Goal: Task Accomplishment & Management: Use online tool/utility

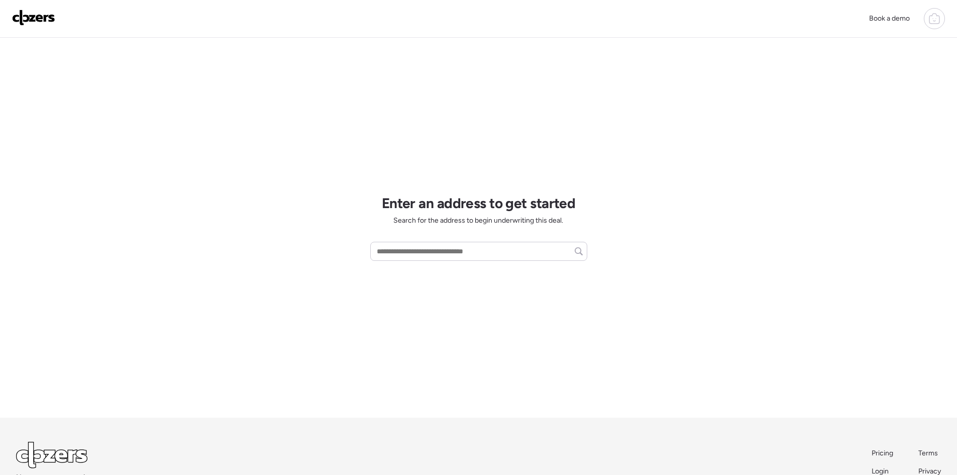
scroll to position [66, 0]
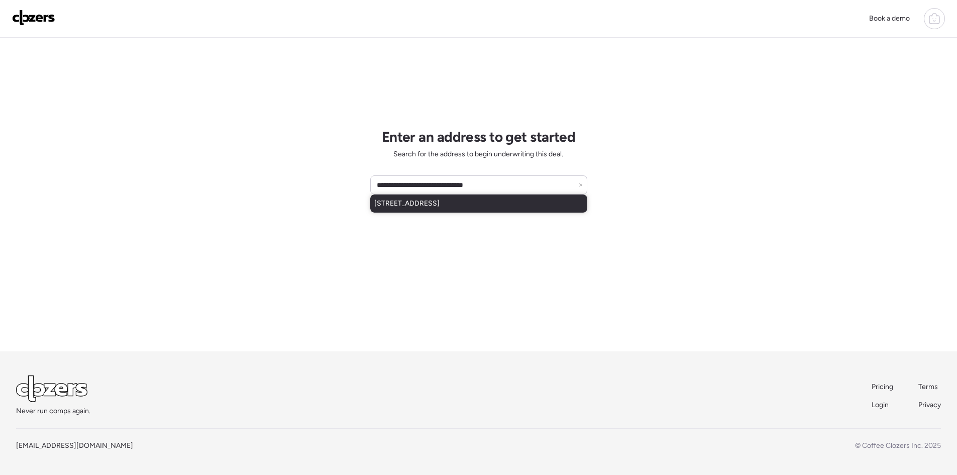
click at [432, 205] on span "[STREET_ADDRESS]" at bounding box center [406, 204] width 65 height 10
type input "**********"
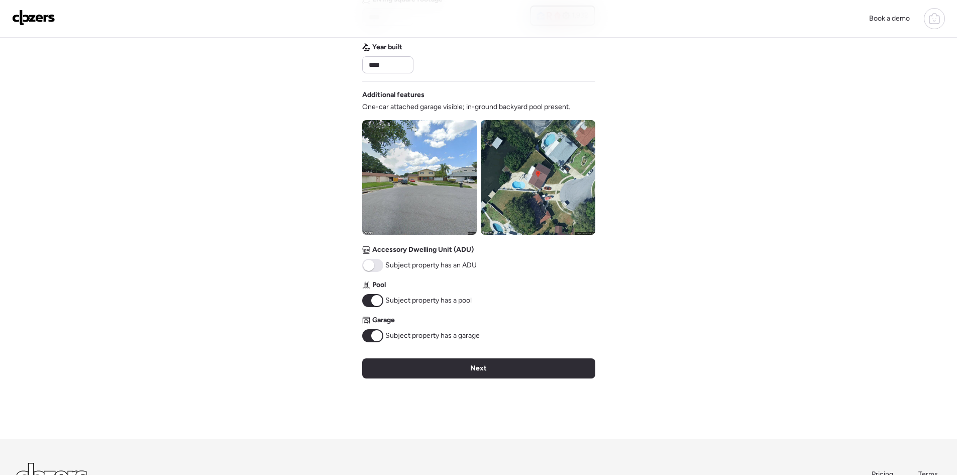
scroll to position [335, 0]
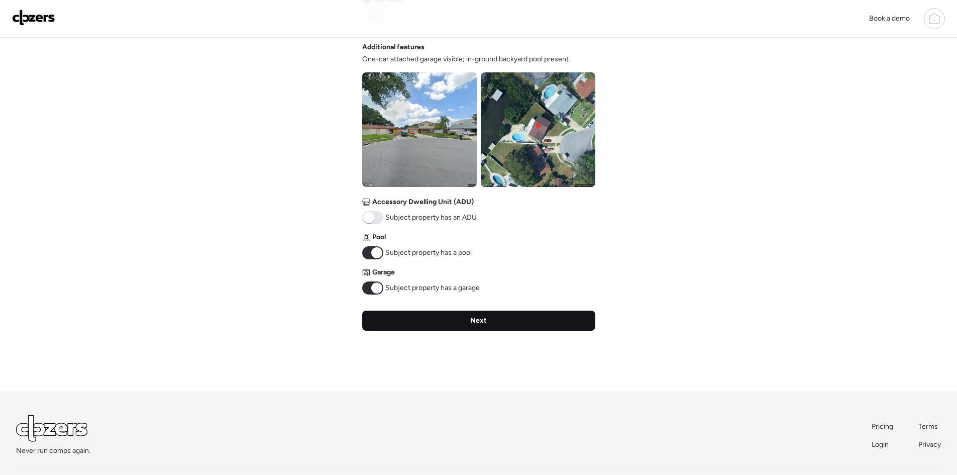
click at [470, 321] on div "Next" at bounding box center [478, 321] width 233 height 20
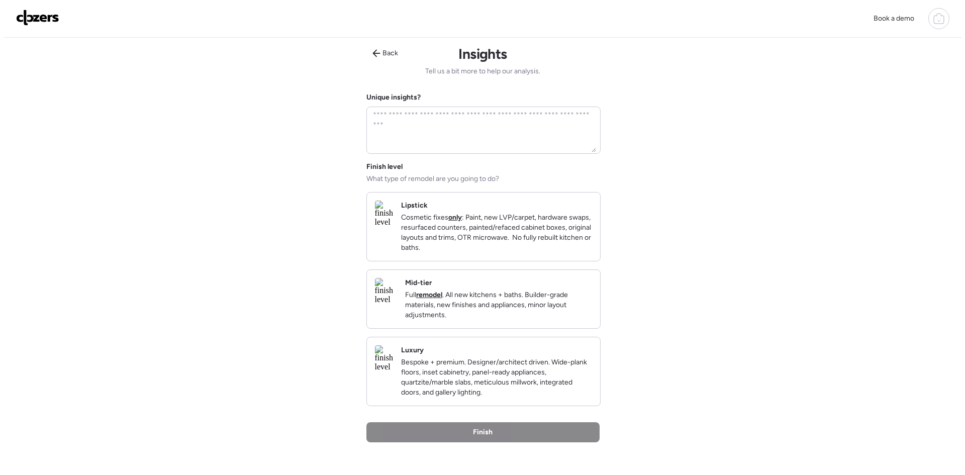
scroll to position [0, 0]
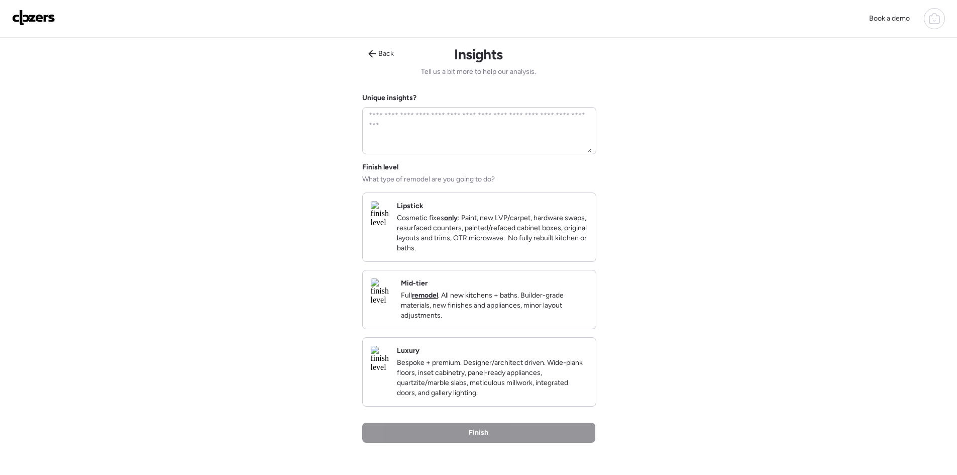
click at [476, 390] on p "Bespoke + premium. Designer/architect driven. Wide-plank floors, inset cabinetr…" at bounding box center [492, 378] width 191 height 40
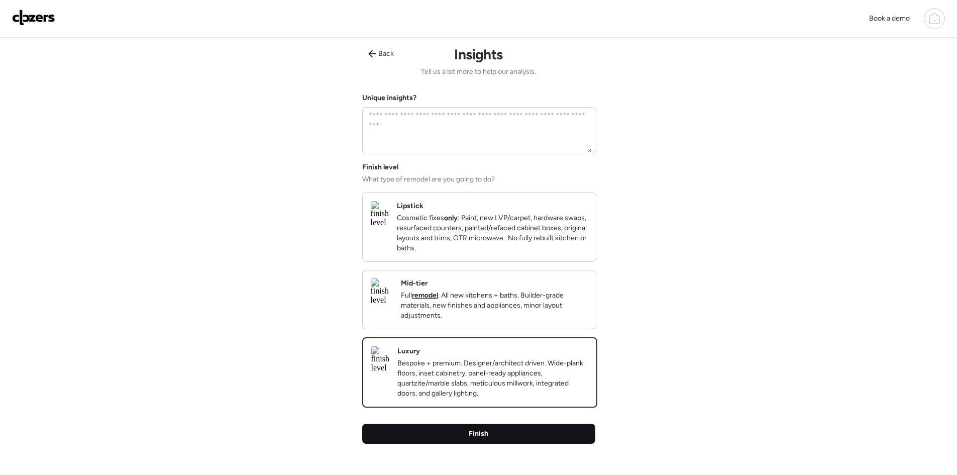
click at [477, 439] on span "Finish" at bounding box center [479, 434] width 20 height 10
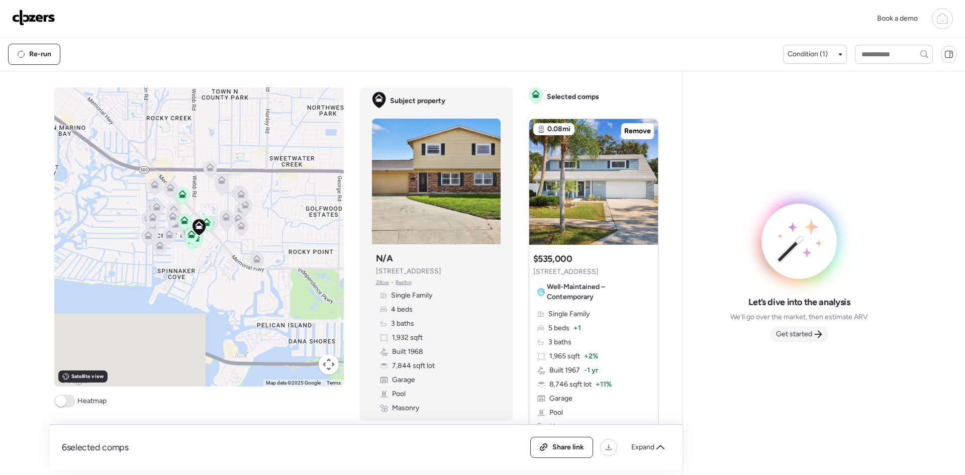
click at [809, 336] on span "Get started" at bounding box center [794, 334] width 36 height 10
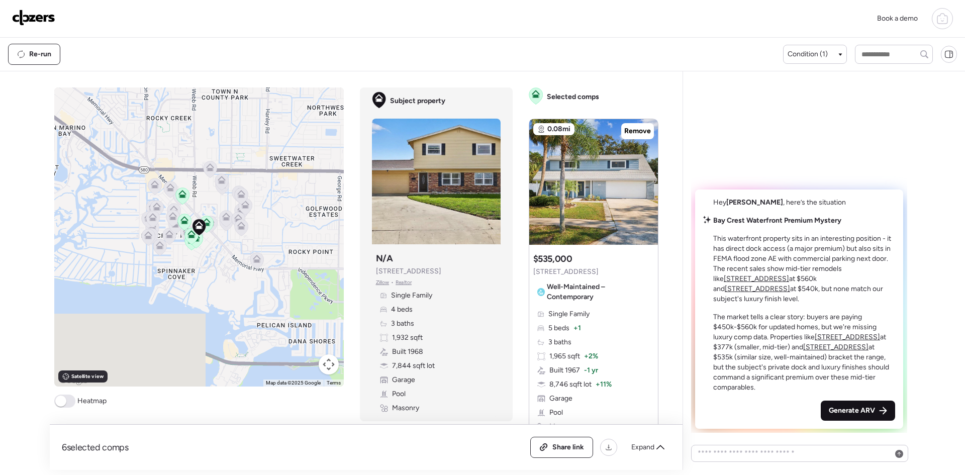
click at [847, 411] on span "Generate ARV" at bounding box center [852, 411] width 46 height 10
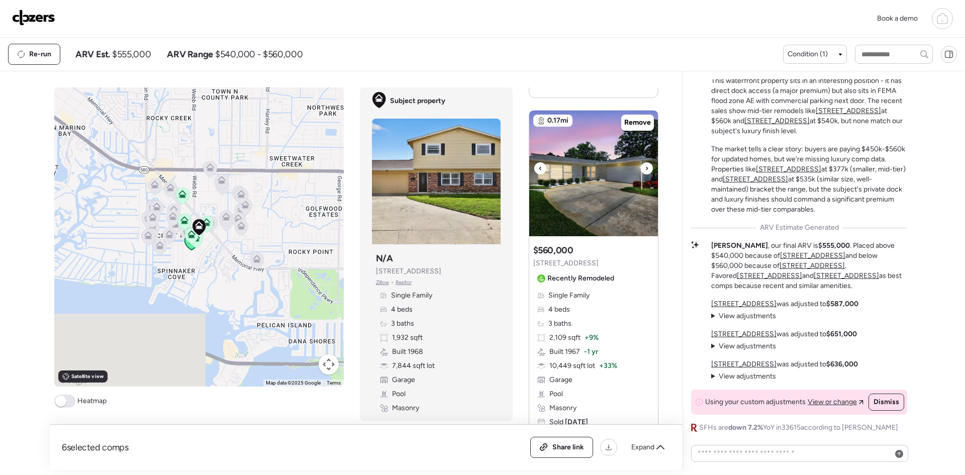
scroll to position [469, 0]
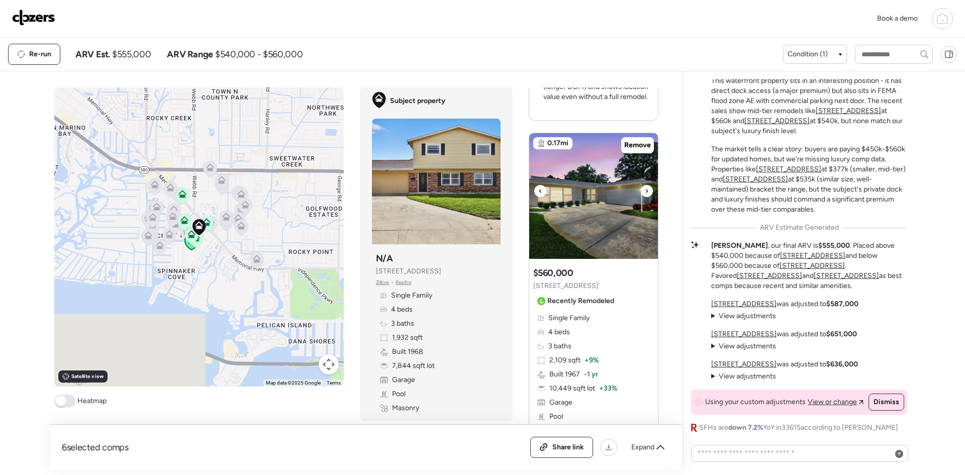
click at [645, 193] on icon at bounding box center [647, 191] width 4 height 12
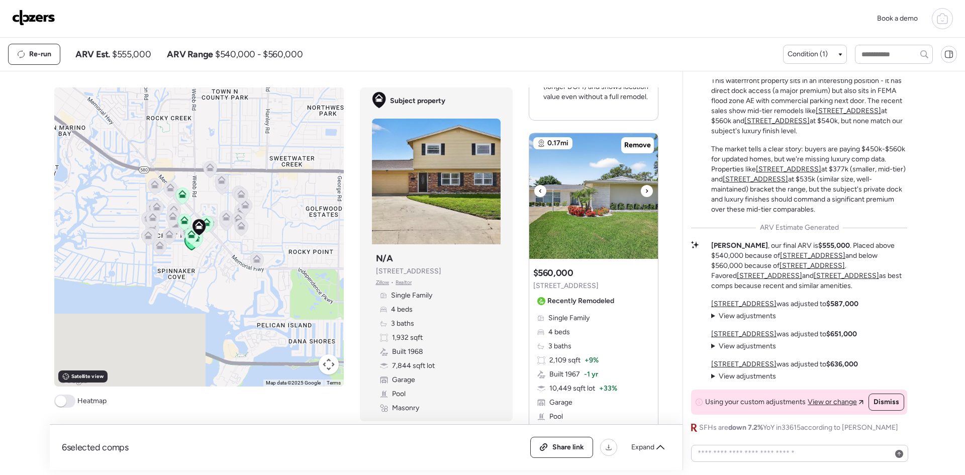
click at [645, 193] on icon at bounding box center [647, 191] width 4 height 12
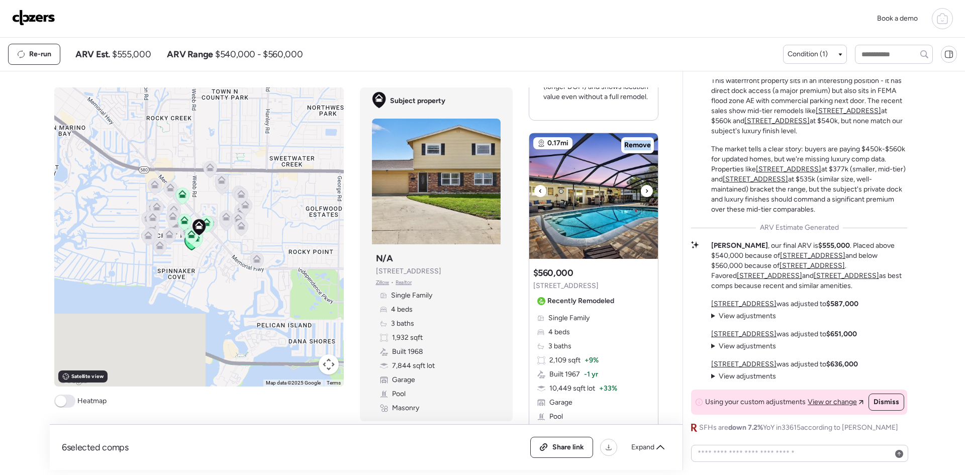
click at [645, 193] on icon at bounding box center [647, 191] width 4 height 12
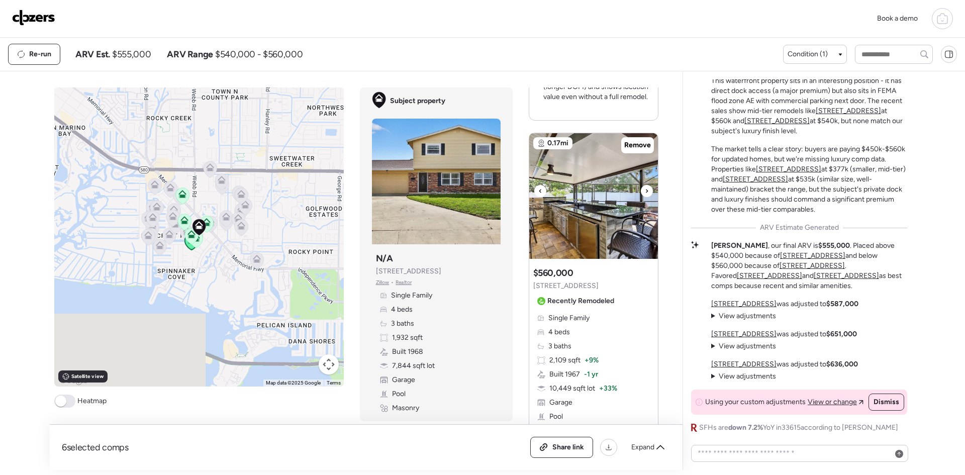
click at [645, 193] on icon at bounding box center [647, 191] width 4 height 12
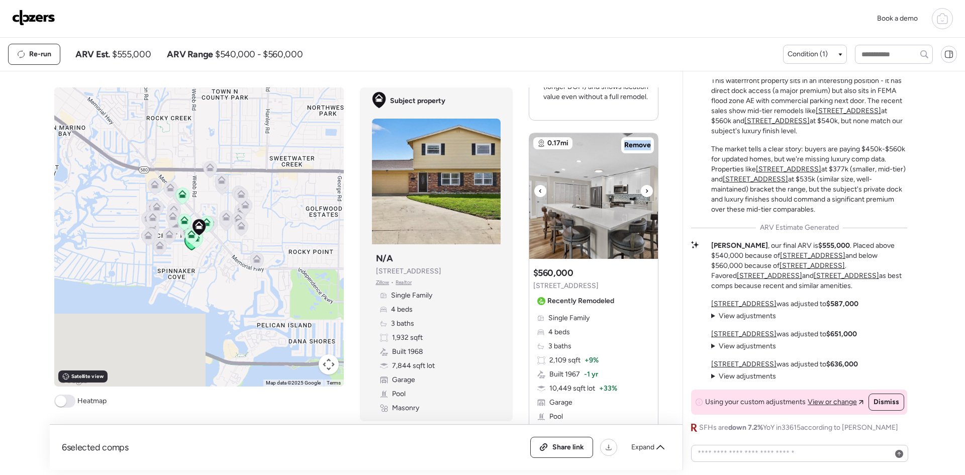
click at [645, 193] on icon at bounding box center [647, 191] width 4 height 12
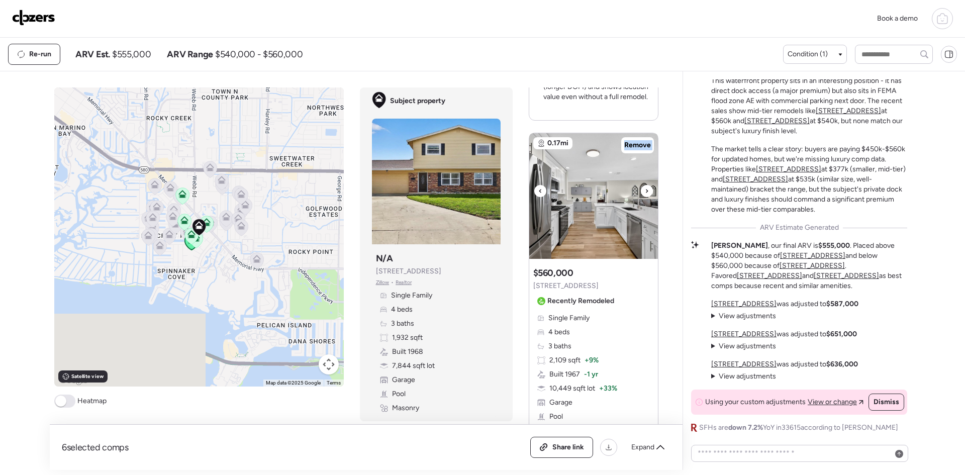
click at [645, 193] on icon at bounding box center [647, 191] width 4 height 12
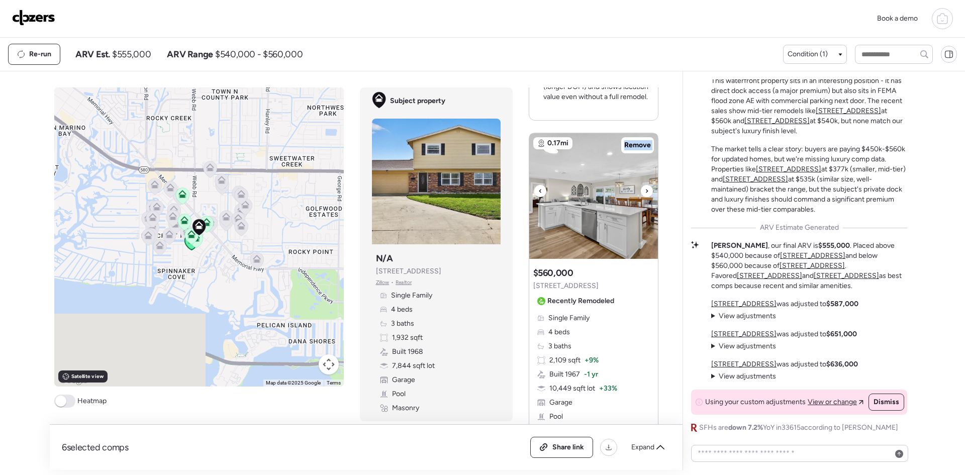
click at [645, 193] on icon at bounding box center [647, 191] width 4 height 12
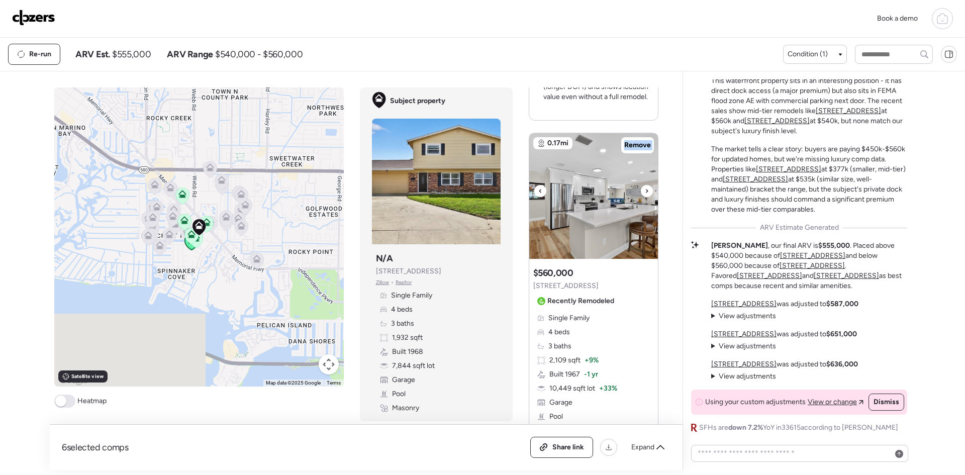
click at [645, 193] on icon at bounding box center [647, 191] width 4 height 12
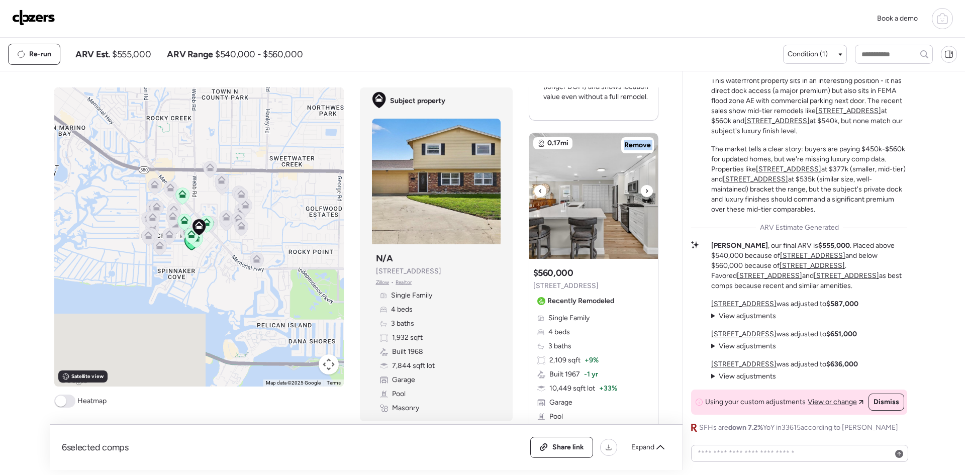
click at [645, 193] on icon at bounding box center [647, 191] width 4 height 12
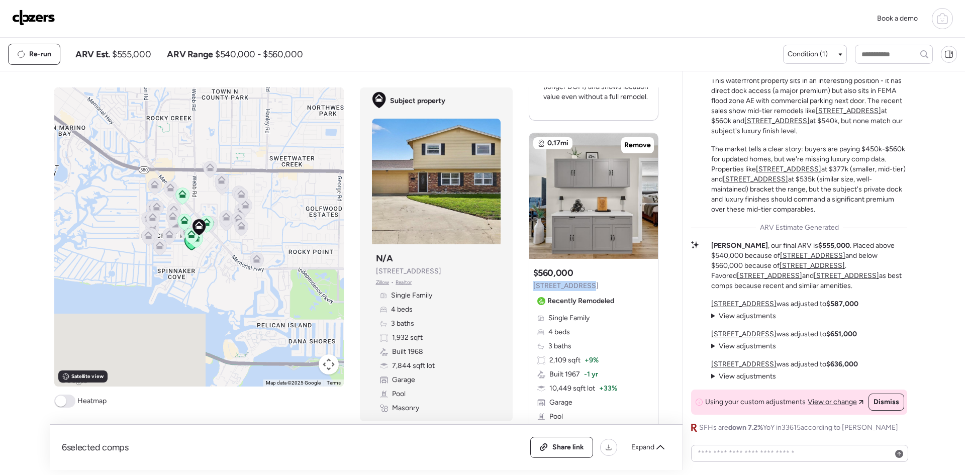
drag, startPoint x: 582, startPoint y: 287, endPoint x: 528, endPoint y: 289, distance: 54.3
click at [529, 289] on div "Suggested comp $560,000 8414 Boulder Pl Recently Remodeled Single Family 4 beds…" at bounding box center [593, 377] width 129 height 229
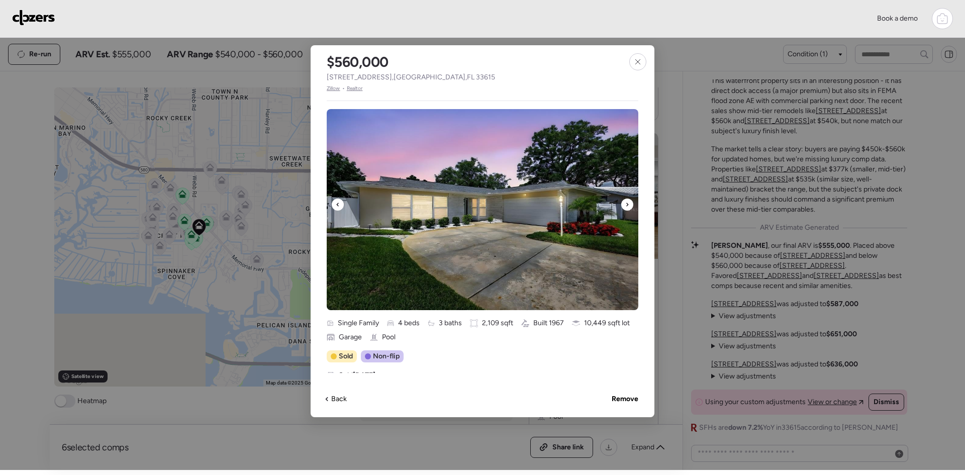
drag, startPoint x: 528, startPoint y: 289, endPoint x: 628, endPoint y: 203, distance: 131.9
click at [628, 203] on icon at bounding box center [627, 205] width 4 height 12
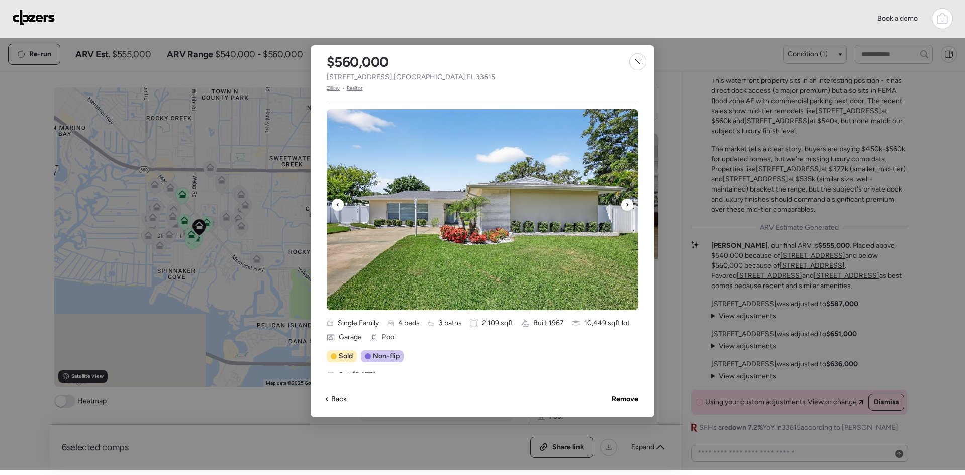
click at [627, 204] on icon at bounding box center [627, 205] width 2 height 4
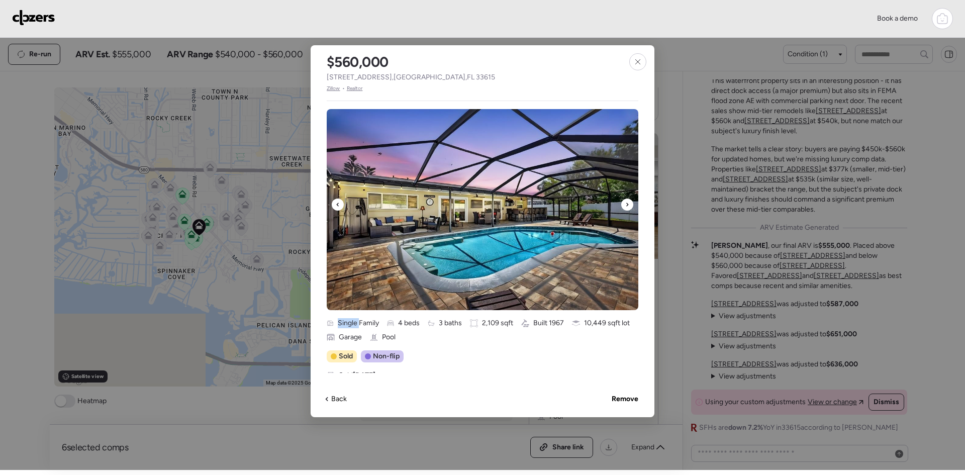
click at [627, 204] on icon at bounding box center [627, 205] width 2 height 4
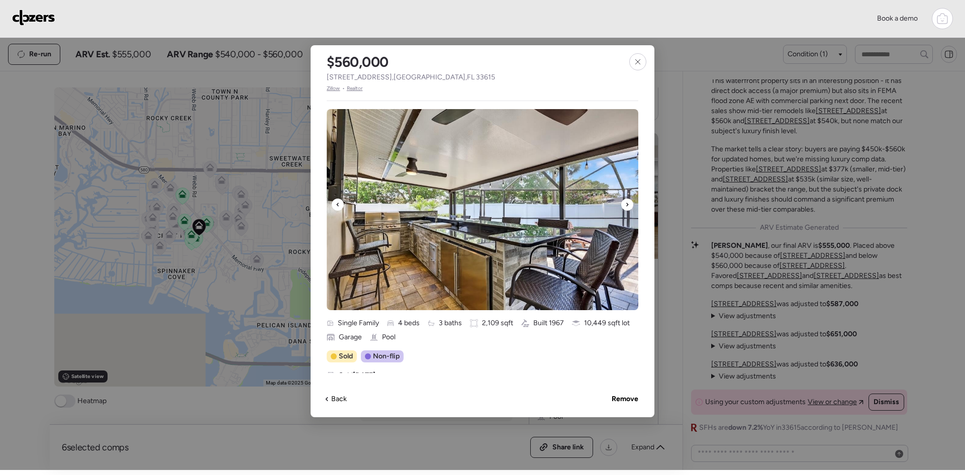
click at [627, 204] on icon at bounding box center [627, 205] width 2 height 4
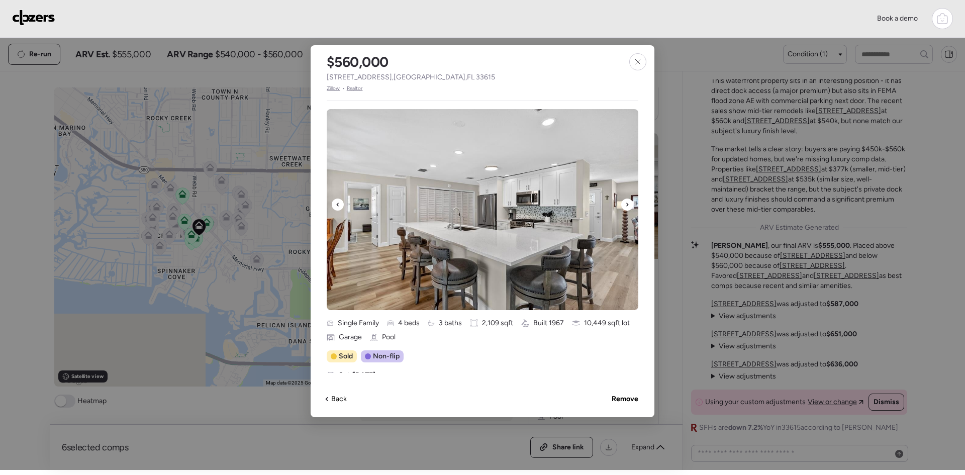
click at [627, 204] on icon at bounding box center [627, 205] width 2 height 4
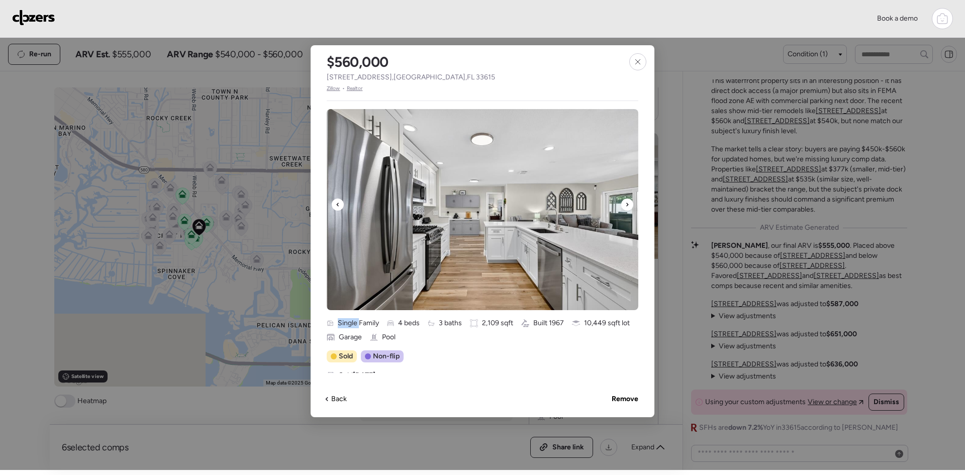
click at [627, 204] on icon at bounding box center [627, 205] width 2 height 4
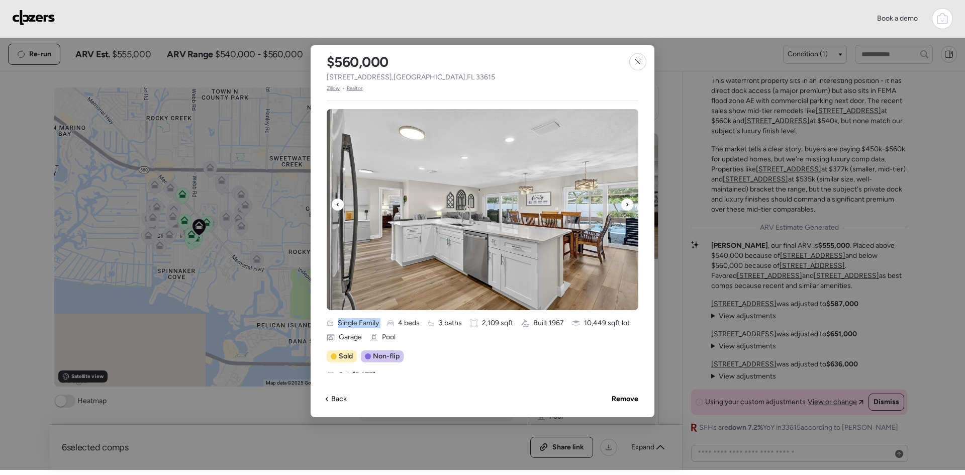
click at [627, 204] on icon at bounding box center [627, 205] width 2 height 4
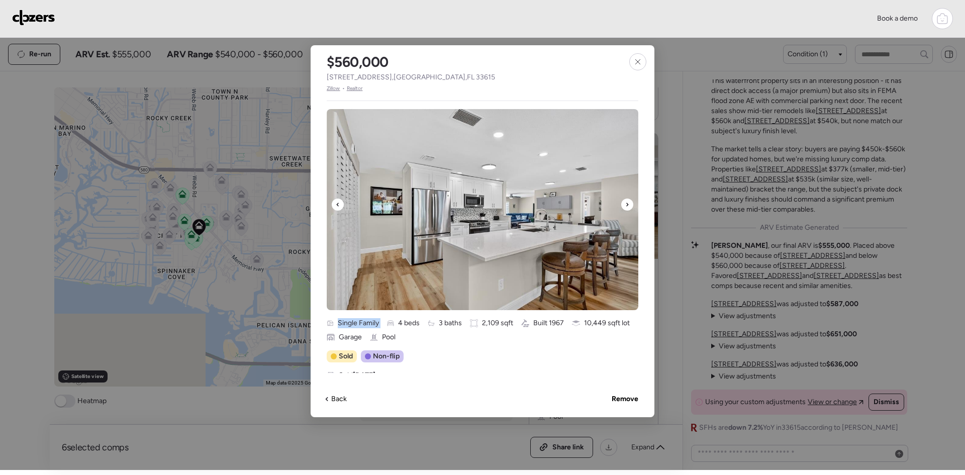
click at [627, 204] on icon at bounding box center [627, 205] width 2 height 4
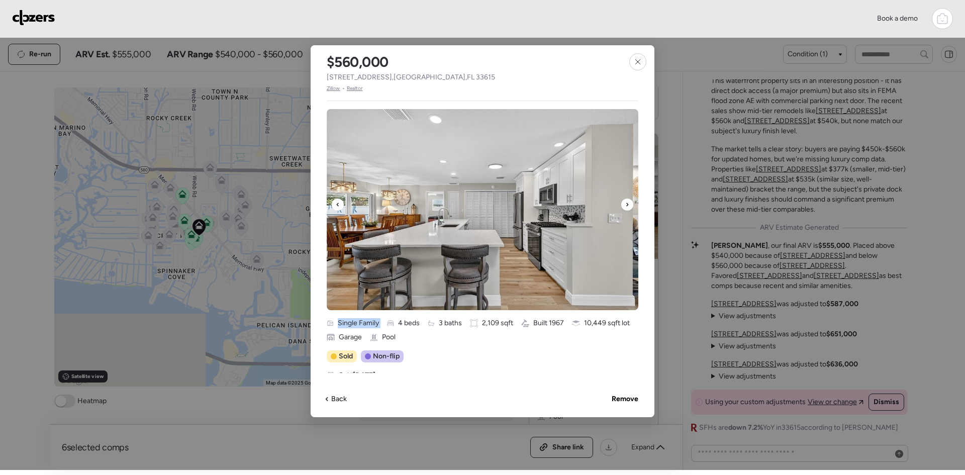
click at [627, 204] on icon at bounding box center [627, 205] width 2 height 4
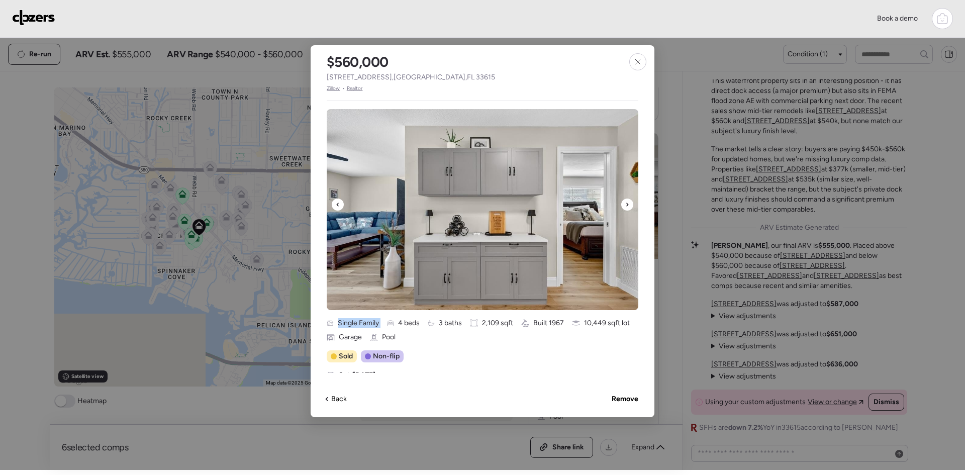
click at [627, 204] on icon at bounding box center [627, 205] width 2 height 4
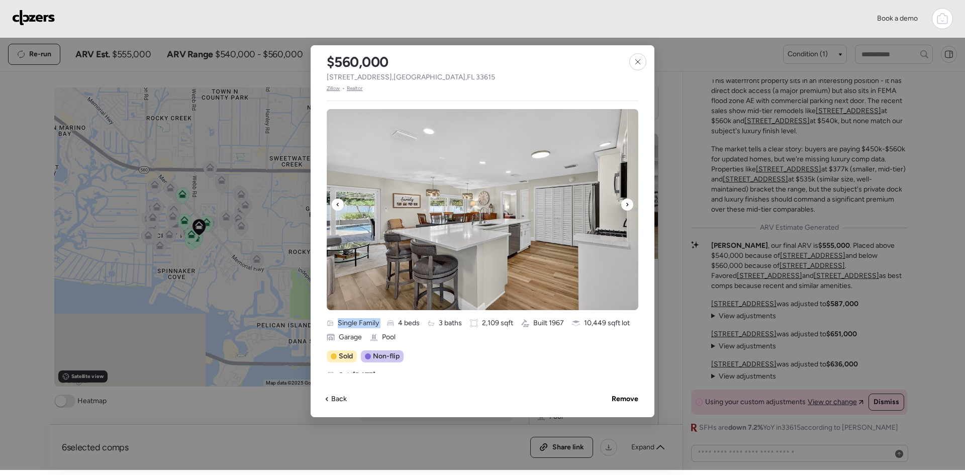
click at [627, 204] on icon at bounding box center [627, 205] width 2 height 4
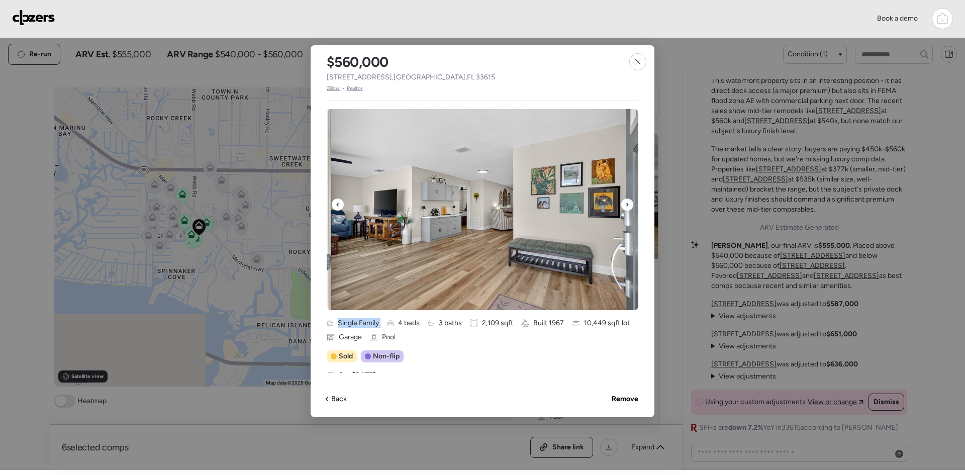
click at [627, 204] on icon at bounding box center [627, 205] width 2 height 4
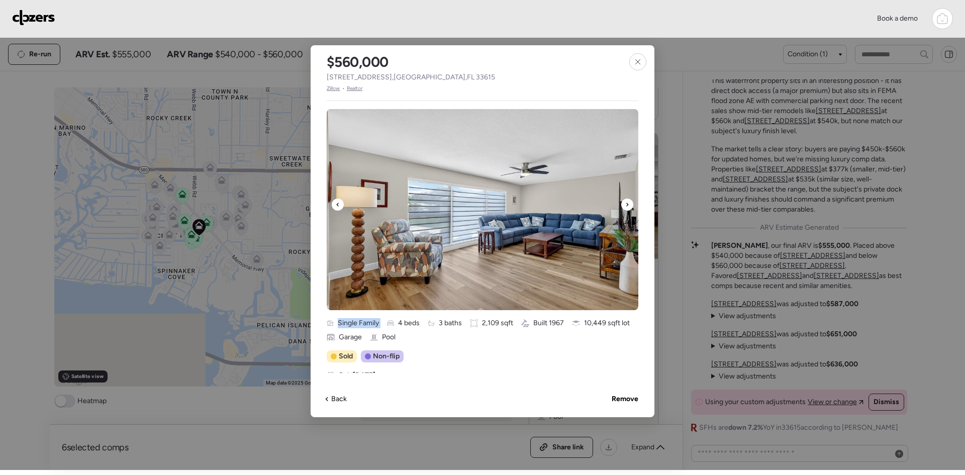
click at [627, 204] on icon at bounding box center [627, 205] width 2 height 4
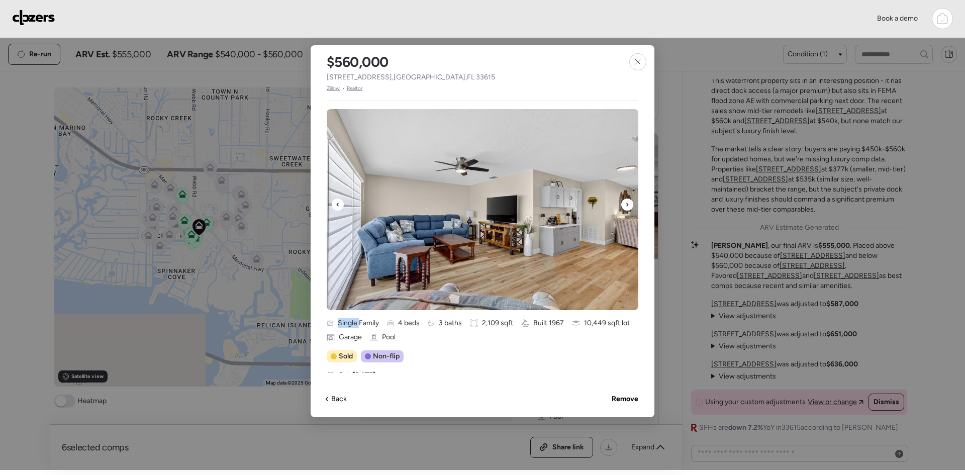
click at [627, 204] on icon at bounding box center [627, 205] width 2 height 4
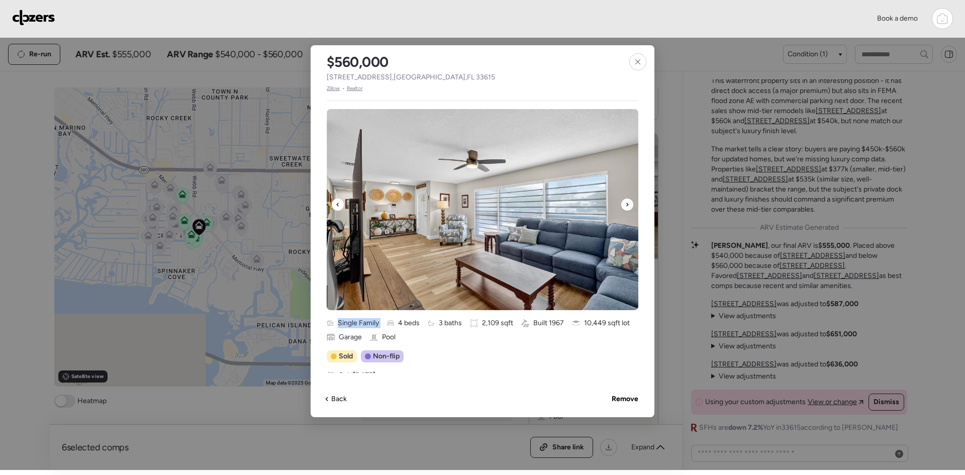
click at [627, 204] on icon at bounding box center [627, 205] width 2 height 4
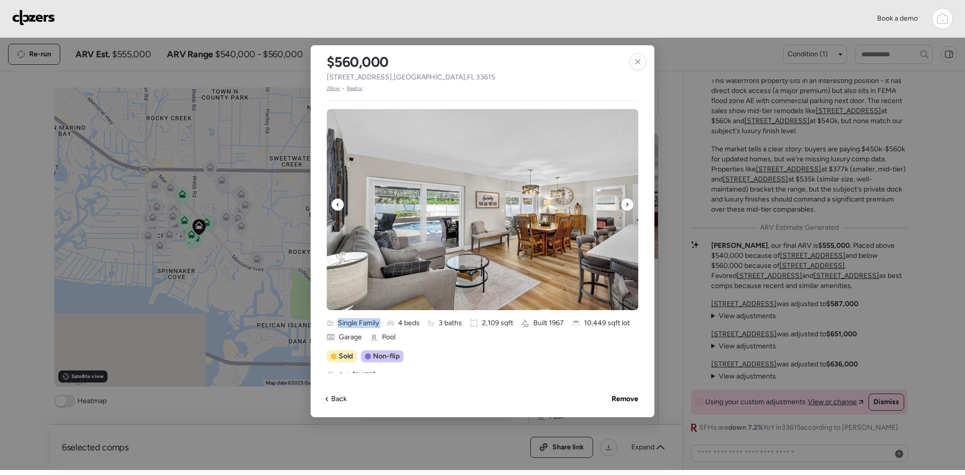
click at [627, 204] on icon at bounding box center [627, 205] width 2 height 4
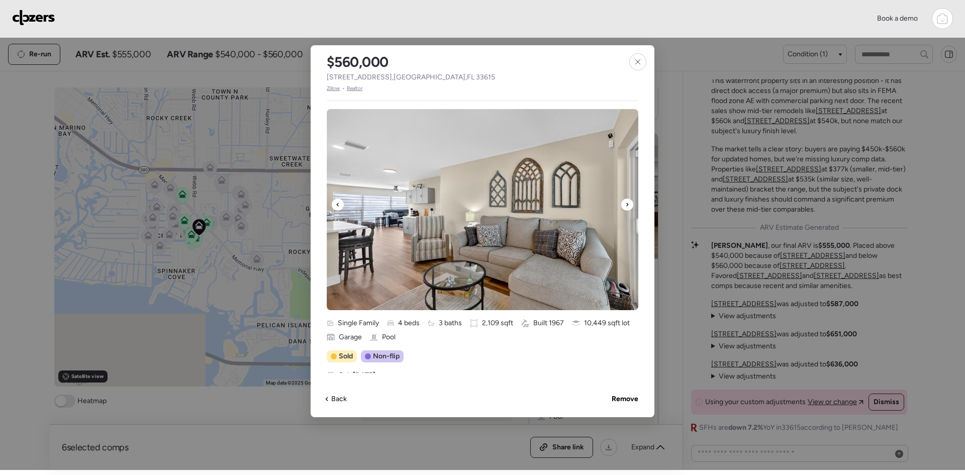
click at [627, 204] on icon at bounding box center [627, 205] width 2 height 4
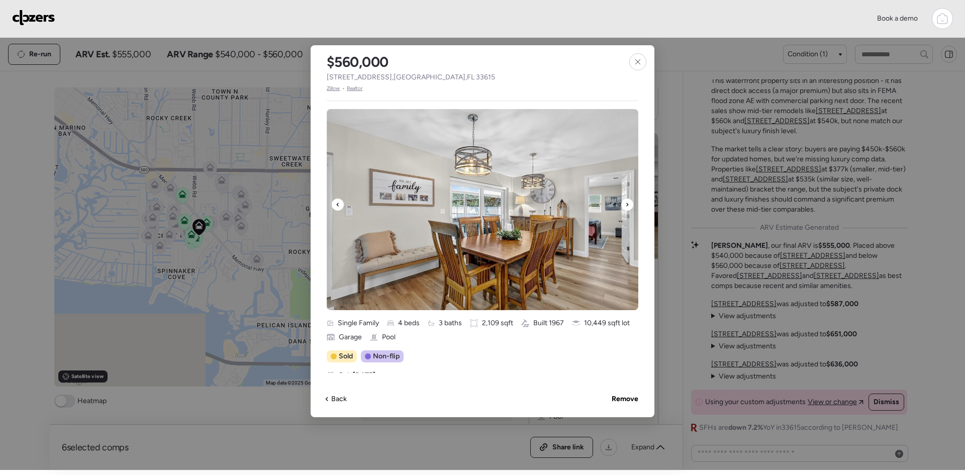
click at [627, 204] on icon at bounding box center [627, 205] width 2 height 4
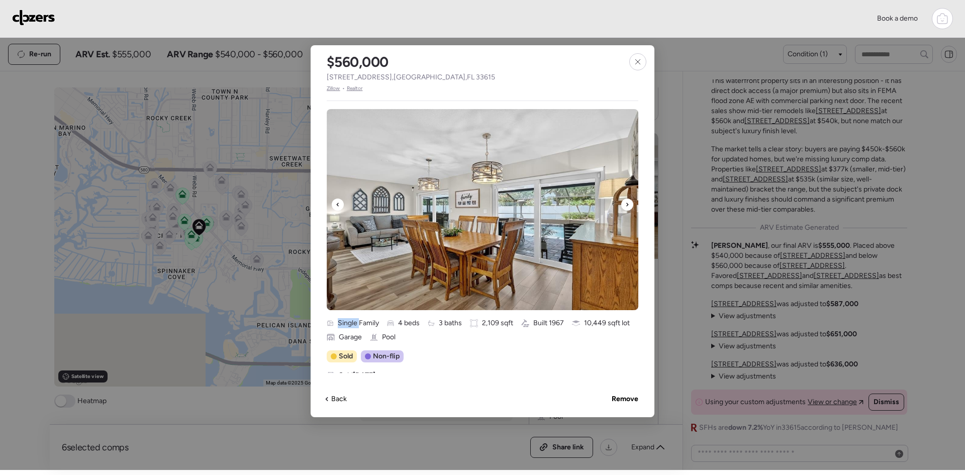
click at [627, 204] on icon at bounding box center [627, 205] width 2 height 4
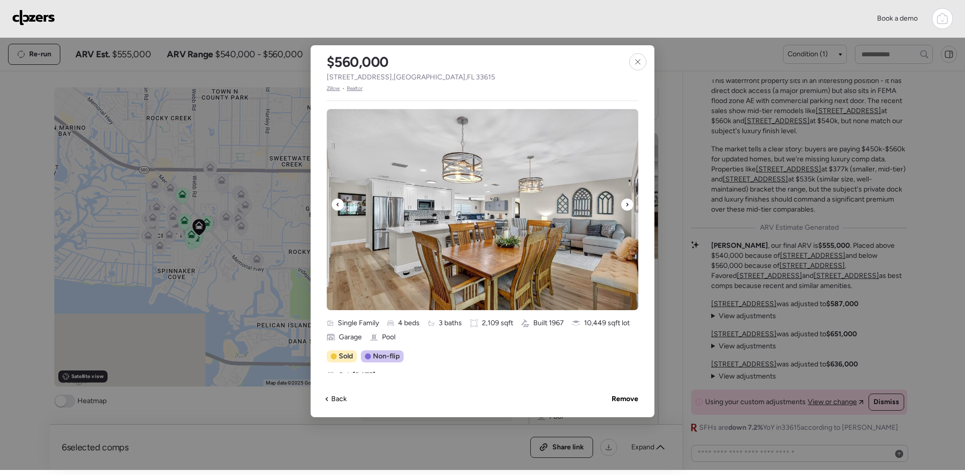
click at [627, 204] on icon at bounding box center [627, 205] width 2 height 4
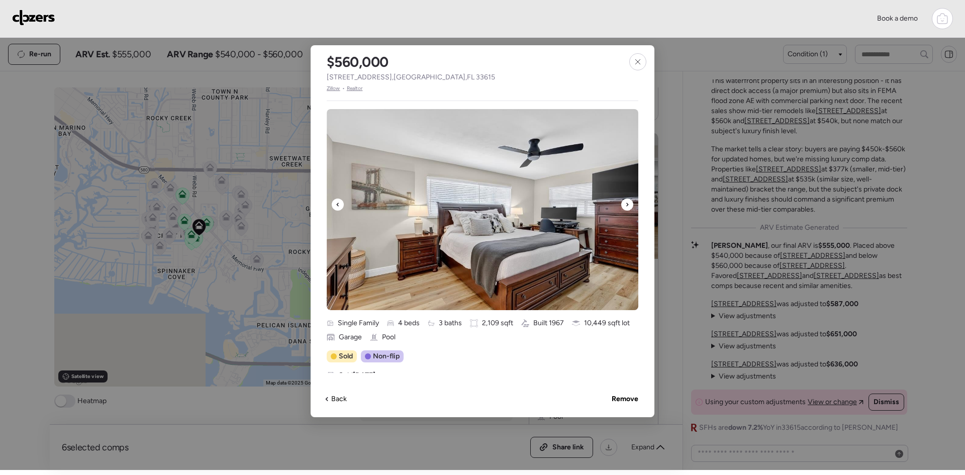
click at [627, 204] on icon at bounding box center [627, 205] width 2 height 4
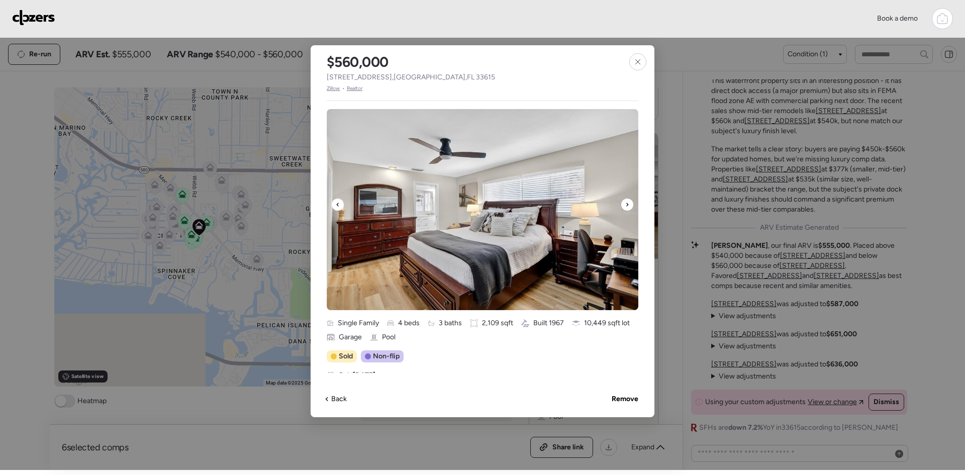
click at [627, 204] on icon at bounding box center [627, 205] width 2 height 4
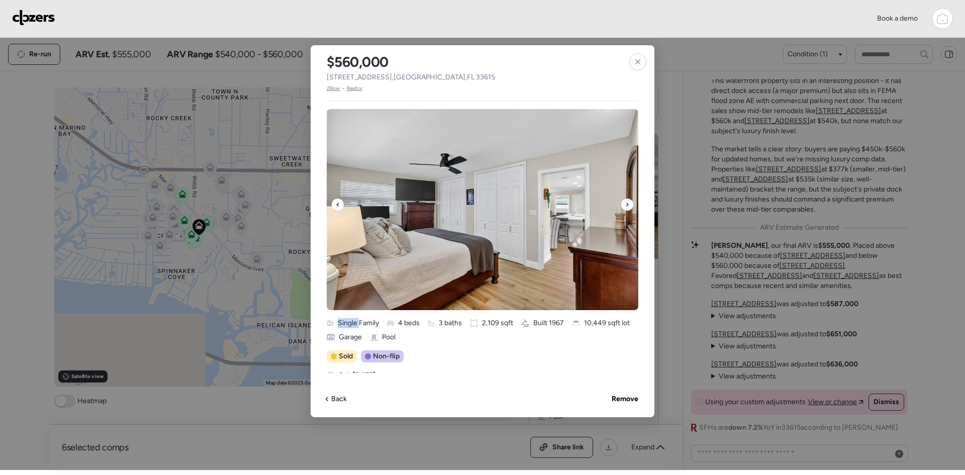
click at [627, 204] on icon at bounding box center [627, 205] width 2 height 4
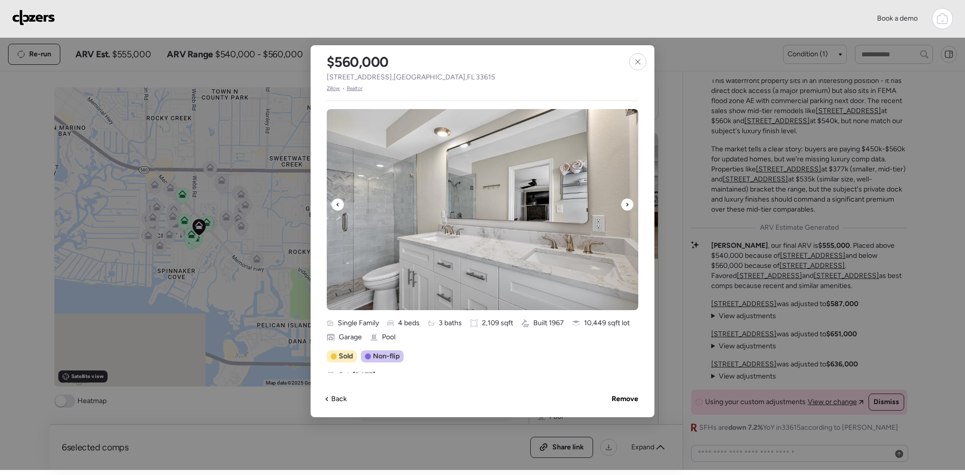
click at [627, 204] on icon at bounding box center [627, 205] width 2 height 4
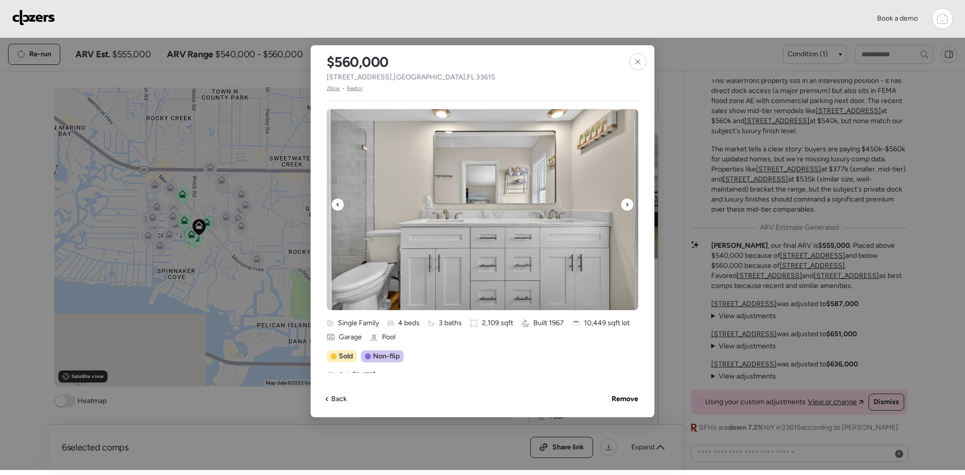
click at [627, 204] on icon at bounding box center [627, 205] width 2 height 4
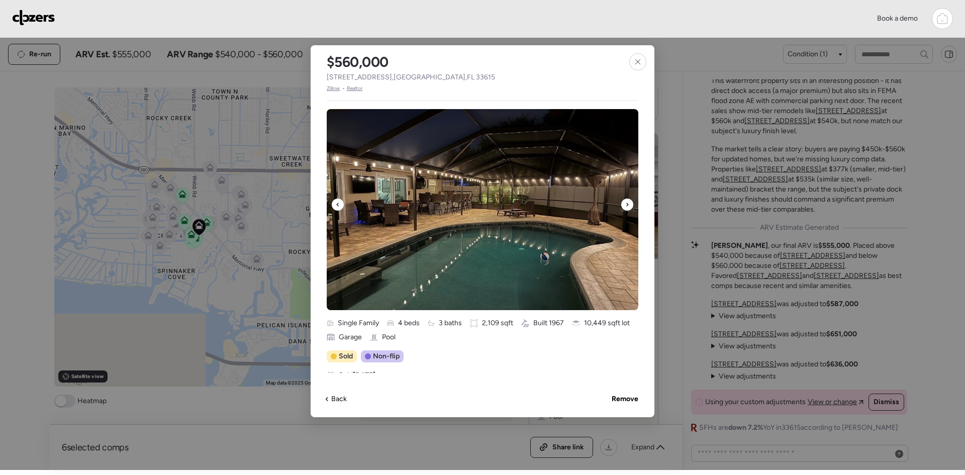
click at [627, 204] on icon at bounding box center [627, 205] width 2 height 4
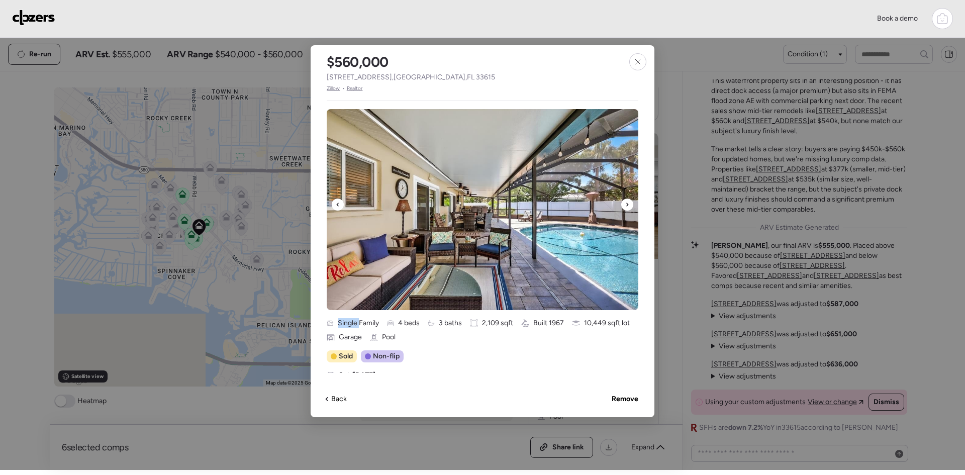
click at [627, 204] on icon at bounding box center [627, 205] width 2 height 4
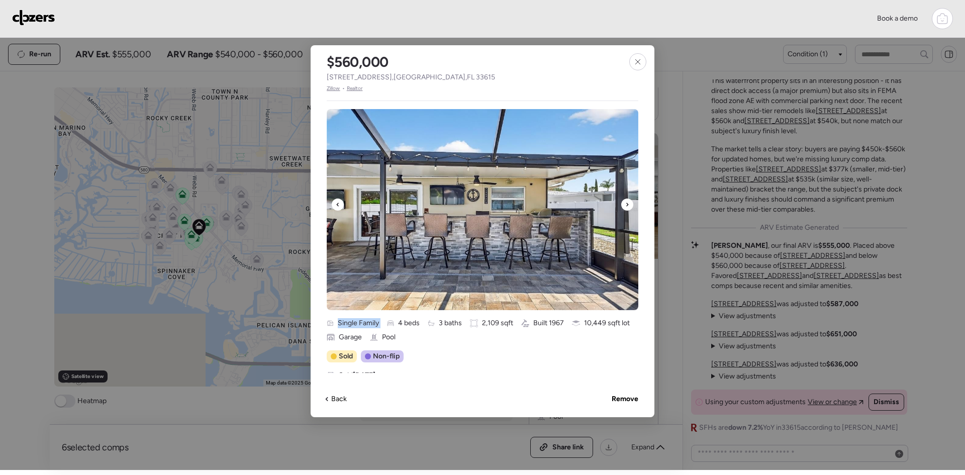
click at [627, 204] on icon at bounding box center [627, 205] width 2 height 4
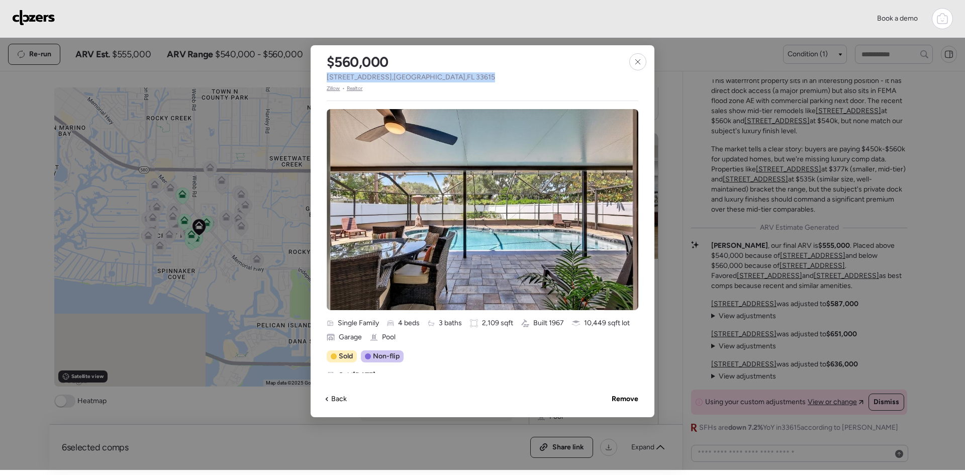
drag, startPoint x: 439, startPoint y: 81, endPoint x: 324, endPoint y: 83, distance: 115.1
click at [324, 83] on div "$560,000 8414 Boulder Pl , Tampa , FL 33615 Zillow • Realtor" at bounding box center [411, 68] width 201 height 47
copy span "8414 Boulder Pl , Tampa , FL 33615"
click at [638, 63] on icon at bounding box center [638, 62] width 8 height 8
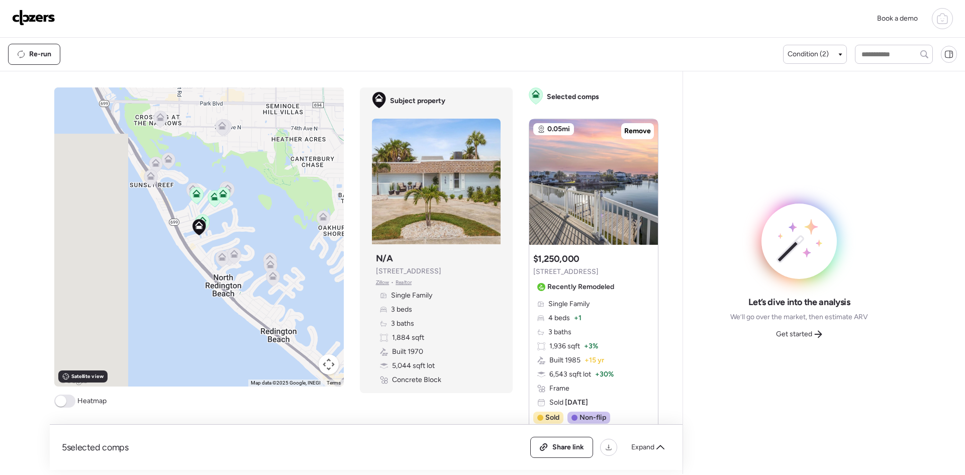
click at [805, 333] on span "Get started" at bounding box center [794, 334] width 36 height 10
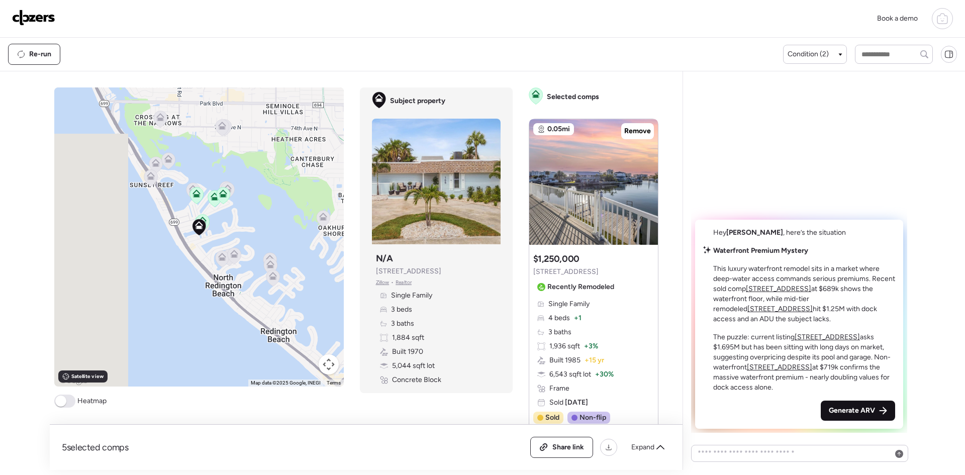
click at [868, 406] on span "Generate ARV" at bounding box center [852, 411] width 46 height 10
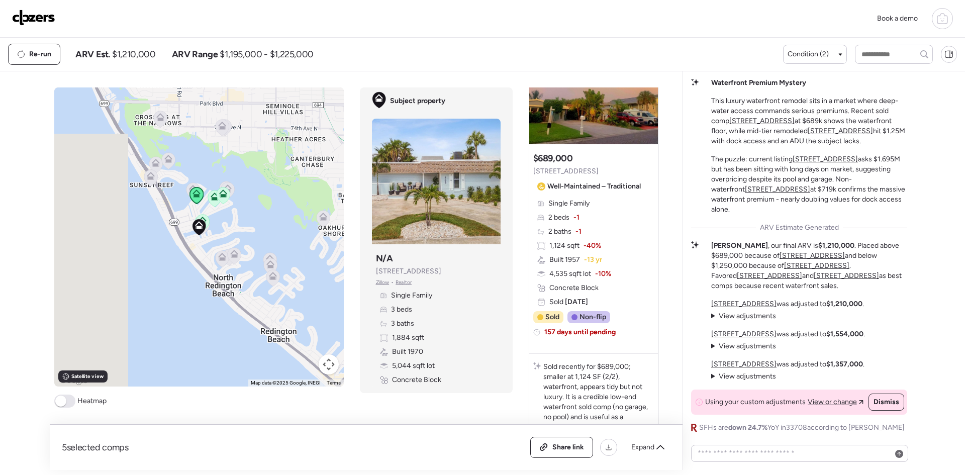
scroll to position [2077, 0]
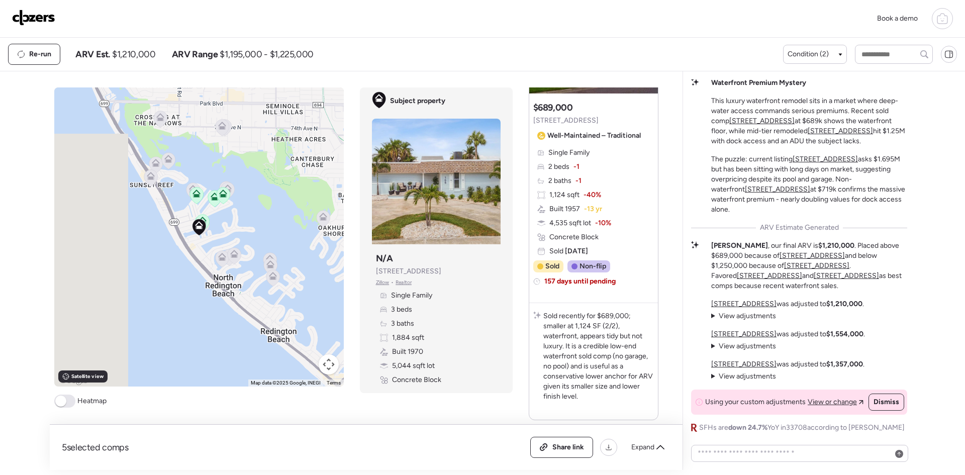
drag, startPoint x: 447, startPoint y: 272, endPoint x: 371, endPoint y: 272, distance: 76.4
click at [372, 272] on div "Subject property N/A [STREET_ADDRESS] • Realtor Single Family 3 beds 3 baths 1,…" at bounding box center [436, 318] width 129 height 141
copy span "[STREET_ADDRESS]"
